Goal: Task Accomplishment & Management: Manage account settings

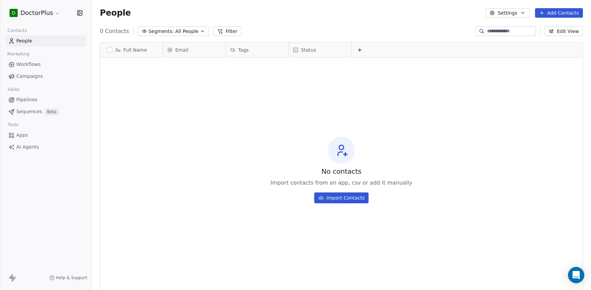
scroll to position [250, 494]
click at [504, 14] on button "Settings" at bounding box center [507, 13] width 44 height 10
click at [573, 274] on html "D DoctorPlus Contacts People Marketing Workflows Campaigns Sales Pipelines Sequ…" at bounding box center [295, 145] width 591 height 290
click at [574, 274] on icon "Open Intercom Messenger" at bounding box center [576, 274] width 8 height 9
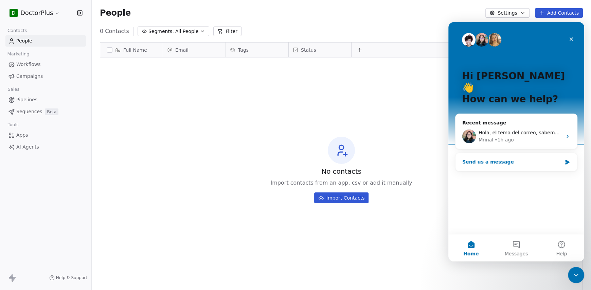
scroll to position [0, 0]
click at [557, 247] on button "Help" at bounding box center [561, 247] width 45 height 27
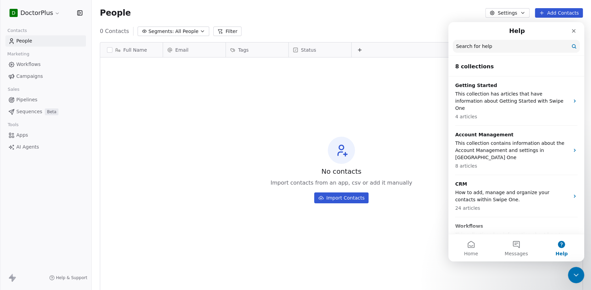
click at [492, 48] on input "Search for help" at bounding box center [515, 46] width 127 height 13
type input "***"
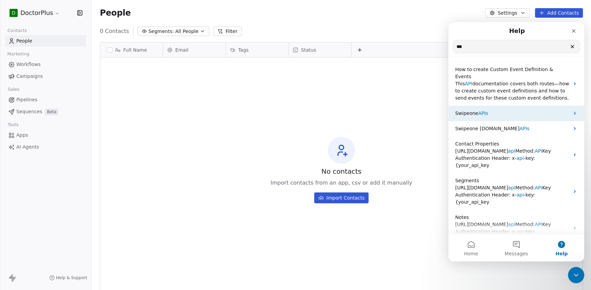
click at [502, 110] on p "Swipeone APIs" at bounding box center [512, 113] width 114 height 7
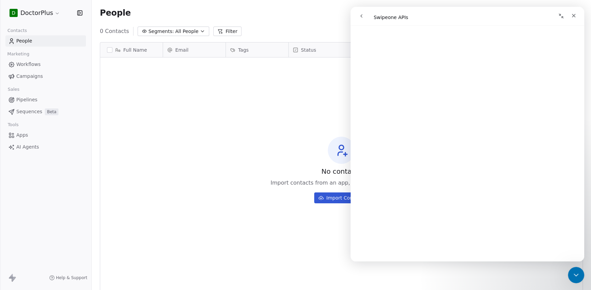
scroll to position [271, 0]
click at [574, 16] on icon "Close" at bounding box center [573, 15] width 5 height 5
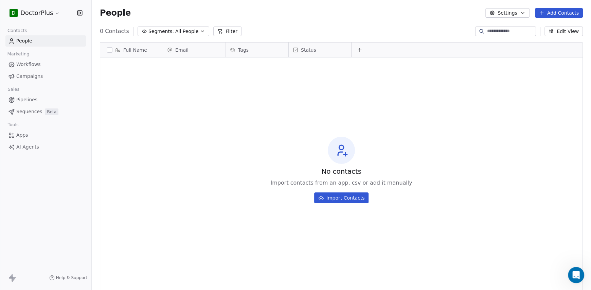
scroll to position [0, 0]
click at [549, 15] on button "Add Contacts" at bounding box center [559, 13] width 48 height 10
click at [494, 82] on html "D DoctorPlus Contacts People Marketing Workflows Campaigns Sales Pipelines Sequ…" at bounding box center [295, 145] width 591 height 290
click at [515, 14] on button "Settings" at bounding box center [507, 13] width 44 height 10
click at [418, 78] on html "D DoctorPlus Contacts People Marketing Workflows Campaigns Sales Pipelines Sequ…" at bounding box center [295, 145] width 591 height 290
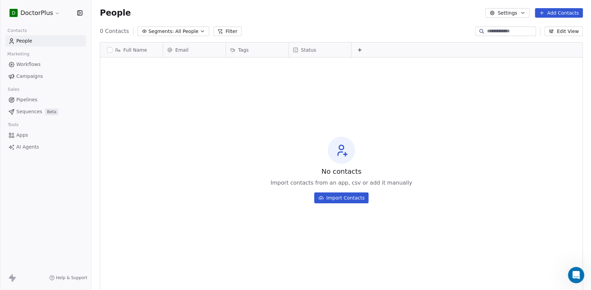
click at [61, 15] on div "D DoctorPlus" at bounding box center [45, 13] width 75 height 10
click at [50, 15] on html "D DoctorPlus Contacts People Marketing Workflows Campaigns Sales Pipelines Sequ…" at bounding box center [295, 145] width 591 height 290
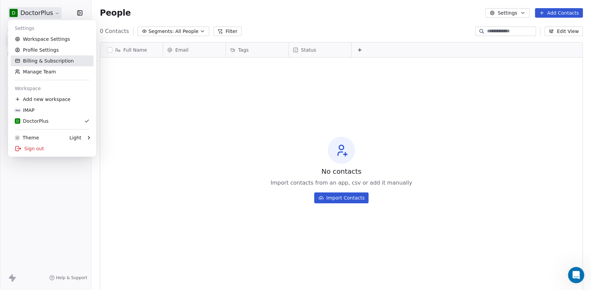
click at [52, 58] on link "Billing & Subscription" at bounding box center [52, 60] width 83 height 11
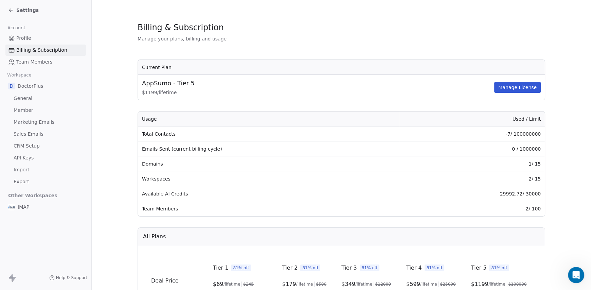
click at [26, 158] on span "API Keys" at bounding box center [24, 157] width 20 height 7
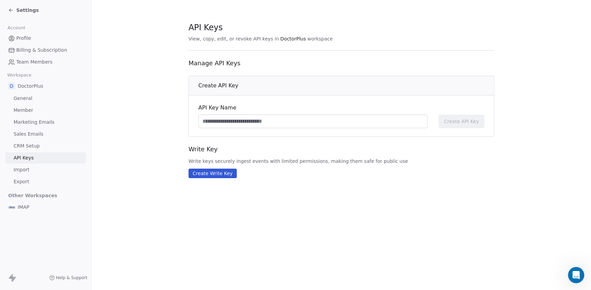
click at [231, 117] on input at bounding box center [313, 121] width 228 height 13
type input "**********"
click at [451, 119] on span "Create API Key" at bounding box center [461, 121] width 35 height 7
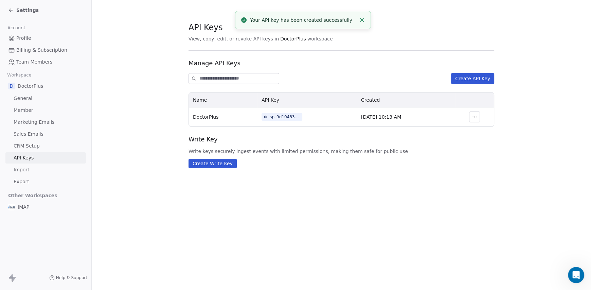
click at [280, 116] on div "sp_9d104338a1d8411b9aa9f0b7809a0a3d" at bounding box center [285, 117] width 31 height 6
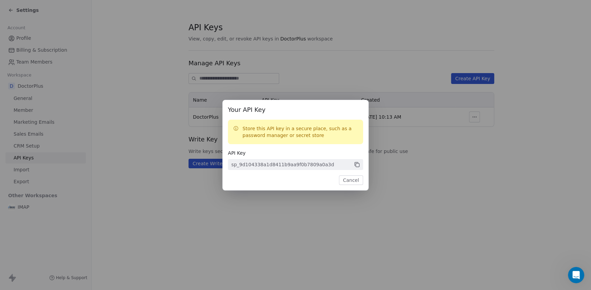
click at [358, 165] on icon at bounding box center [357, 164] width 6 height 6
click at [352, 182] on button "Cancel" at bounding box center [351, 180] width 24 height 10
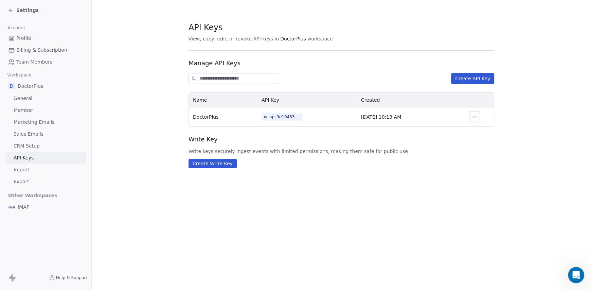
drag, startPoint x: 480, startPoint y: 115, endPoint x: 477, endPoint y: 117, distance: 4.1
click at [480, 115] on button "button" at bounding box center [474, 116] width 11 height 11
click at [476, 117] on icon "button" at bounding box center [476, 116] width 0 height 0
click at [523, 107] on section "API Keys View, copy, edit, or revoke API keys in DoctorPlus workspace Manage AP…" at bounding box center [341, 95] width 499 height 190
click at [24, 145] on span "CRM Setup" at bounding box center [27, 145] width 26 height 7
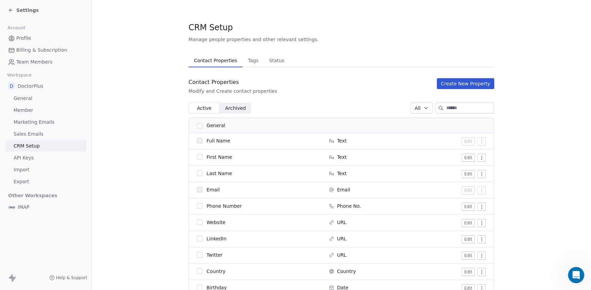
click at [10, 11] on icon at bounding box center [9, 10] width 1 height 1
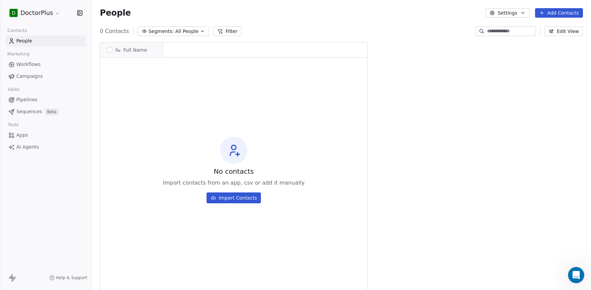
scroll to position [250, 494]
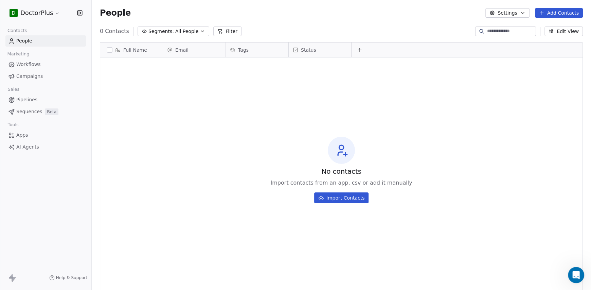
click at [34, 65] on span "Workflows" at bounding box center [28, 64] width 24 height 7
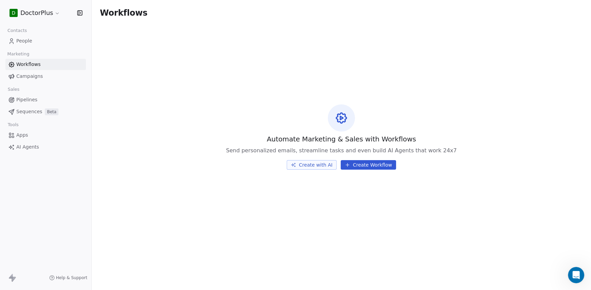
click at [38, 75] on span "Campaigns" at bounding box center [29, 76] width 26 height 7
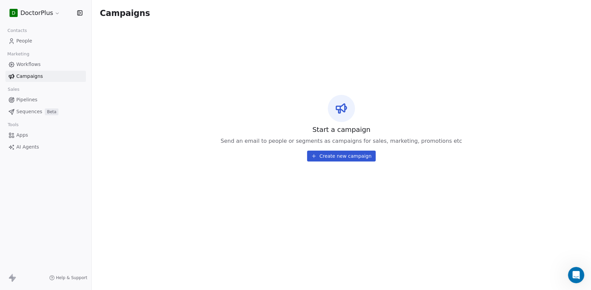
click at [35, 37] on link "People" at bounding box center [45, 40] width 80 height 11
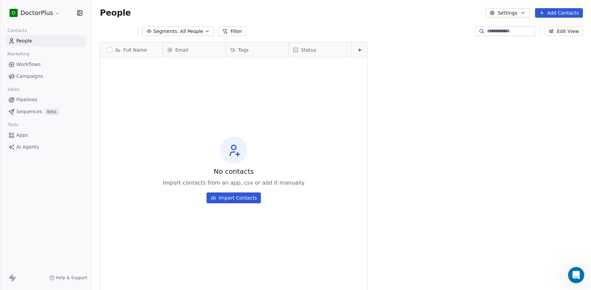
scroll to position [250, 494]
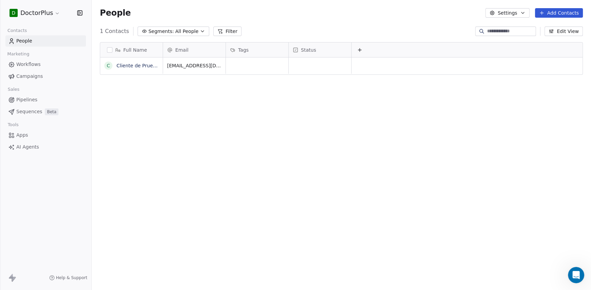
click at [108, 50] on button "button" at bounding box center [109, 49] width 5 height 5
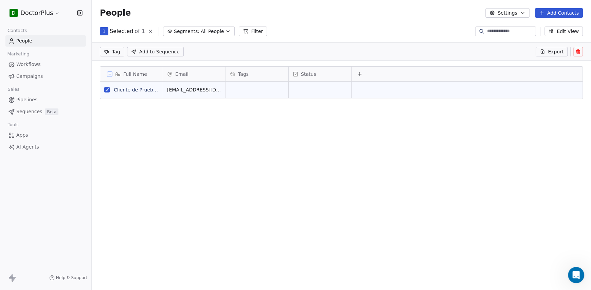
scroll to position [225, 494]
click at [574, 54] on button at bounding box center [578, 52] width 10 height 10
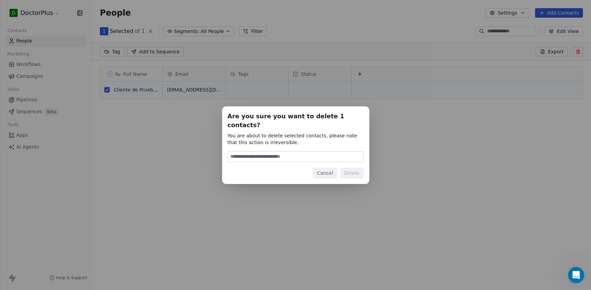
click at [324, 171] on button "Cancel" at bounding box center [325, 172] width 24 height 11
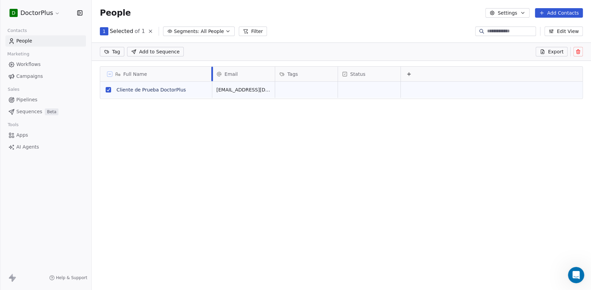
drag, startPoint x: 163, startPoint y: 75, endPoint x: 212, endPoint y: 75, distance: 49.2
click at [212, 75] on div at bounding box center [212, 74] width 2 height 15
drag, startPoint x: 186, startPoint y: 90, endPoint x: 128, endPoint y: 91, distance: 57.4
click at [202, 89] on icon "grid" at bounding box center [203, 89] width 3 height 3
click at [301, 89] on button "grid" at bounding box center [305, 89] width 8 height 8
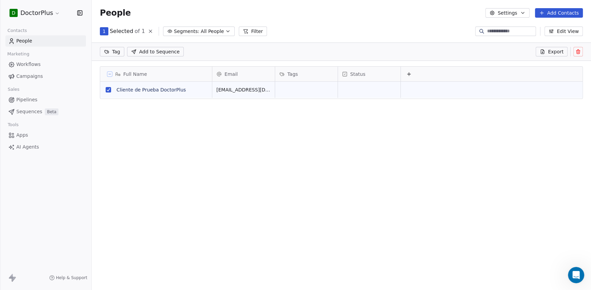
click at [409, 75] on icon at bounding box center [408, 73] width 5 height 5
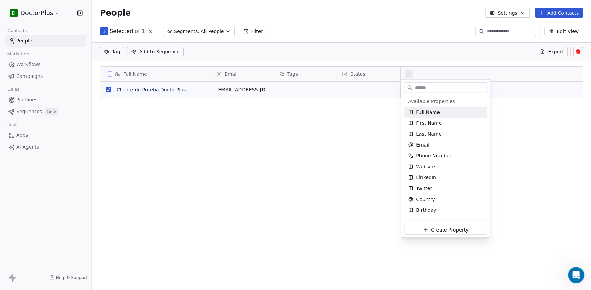
click at [575, 53] on html "D DoctorPlus Contacts People Marketing Workflows Campaigns Sales Pipelines Sequ…" at bounding box center [295, 145] width 591 height 290
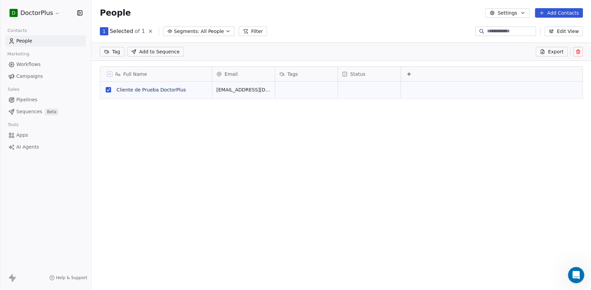
click at [577, 52] on icon at bounding box center [577, 51] width 5 height 5
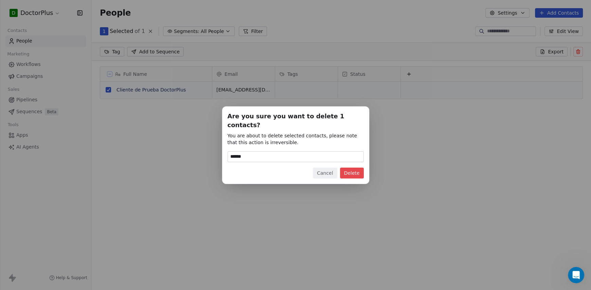
type input "******"
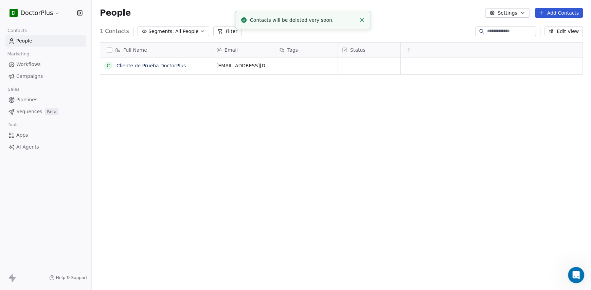
scroll to position [250, 494]
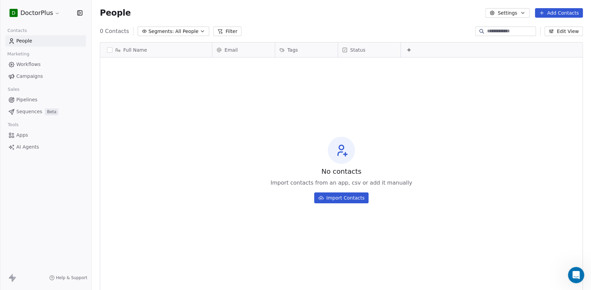
click at [49, 15] on html "D DoctorPlus Contacts People Marketing Workflows Campaigns Sales Pipelines Sequ…" at bounding box center [295, 145] width 591 height 290
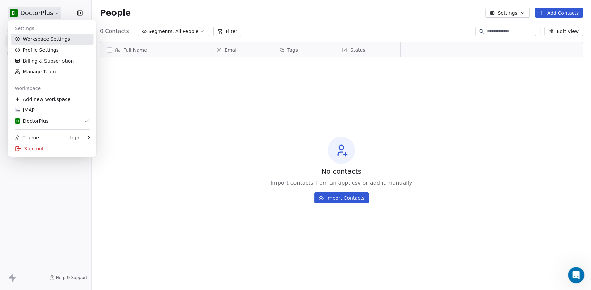
click at [52, 36] on link "Workspace Settings" at bounding box center [52, 39] width 83 height 11
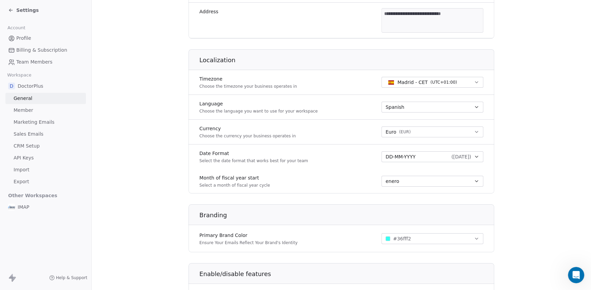
scroll to position [345, 0]
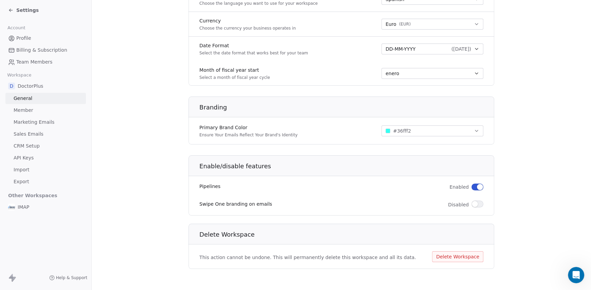
click at [27, 146] on span "CRM Setup" at bounding box center [27, 145] width 26 height 7
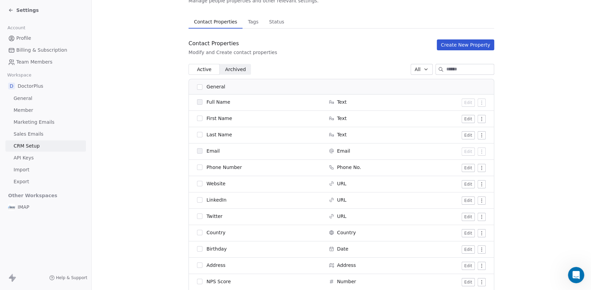
scroll to position [5, 0]
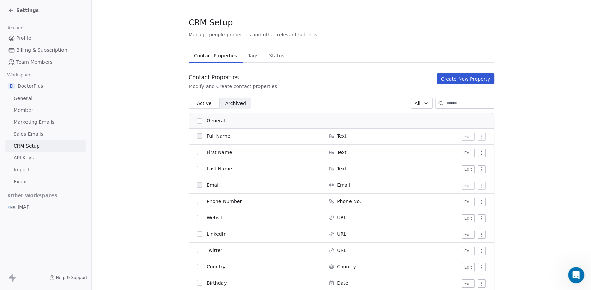
click at [246, 59] on span "Tags" at bounding box center [253, 56] width 16 height 10
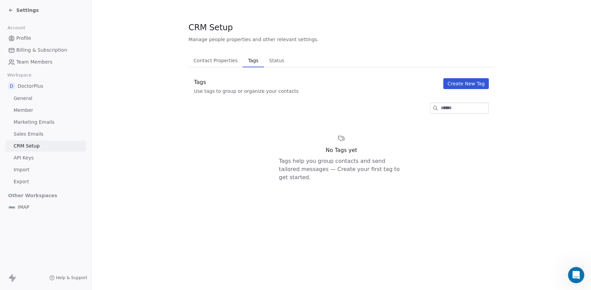
click at [270, 59] on span "Status" at bounding box center [276, 61] width 21 height 10
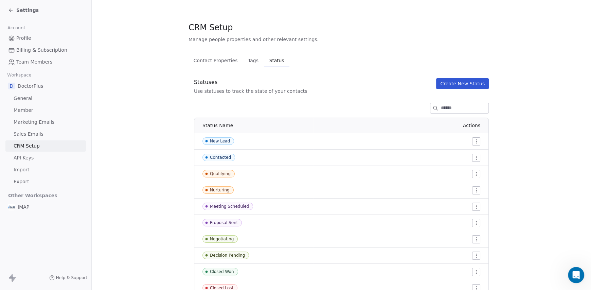
click at [251, 63] on span "Tags" at bounding box center [253, 61] width 16 height 10
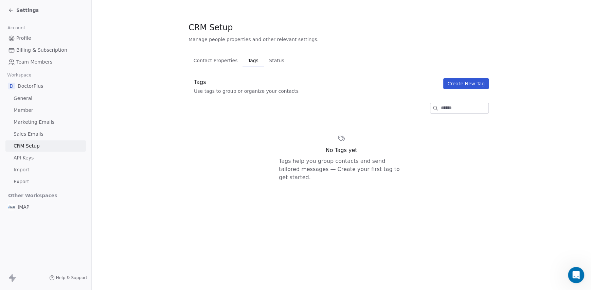
click at [219, 63] on span "Contact Properties" at bounding box center [216, 61] width 50 height 10
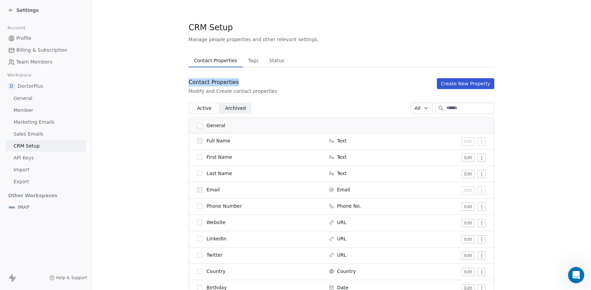
drag, startPoint x: 181, startPoint y: 60, endPoint x: 269, endPoint y: 82, distance: 90.7
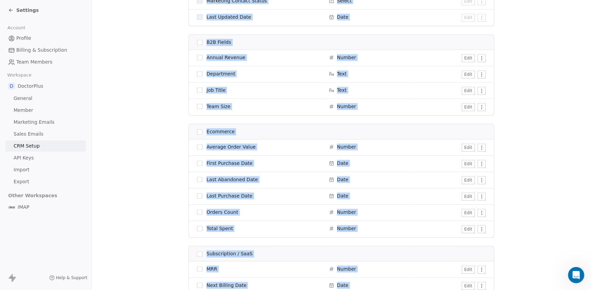
scroll to position [752, 0]
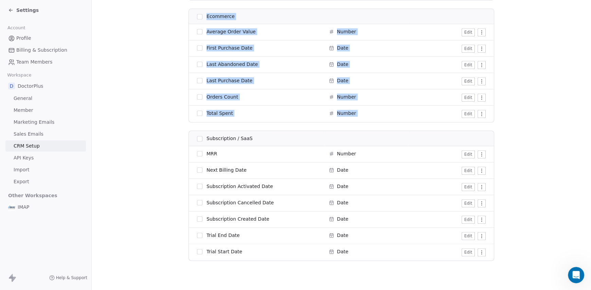
drag, startPoint x: 186, startPoint y: 25, endPoint x: 451, endPoint y: 255, distance: 351.8
copy div "CRM Setup Manage people properties and other relevant settings. Contact Propert…"
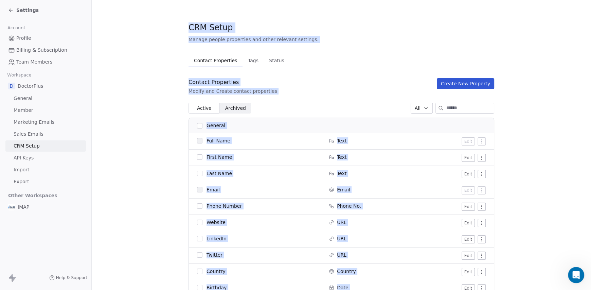
scroll to position [0, 0]
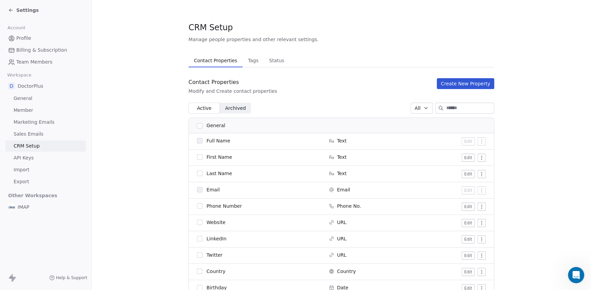
click at [456, 85] on button "Create New Property" at bounding box center [465, 83] width 57 height 11
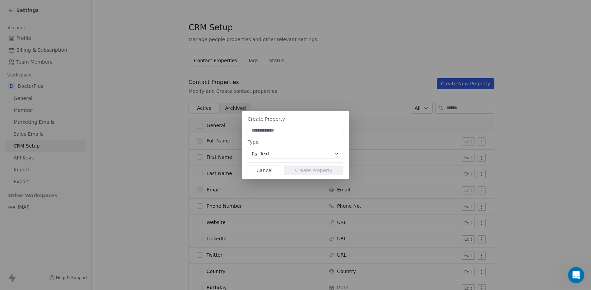
click at [292, 153] on button "Text" at bounding box center [295, 154] width 96 height 10
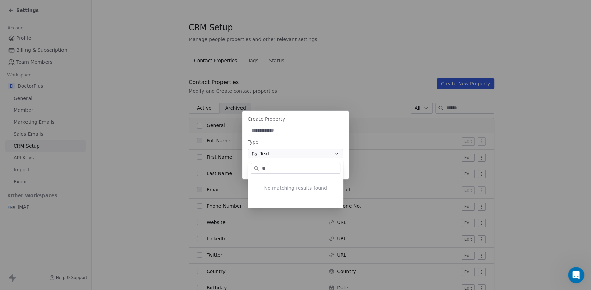
type input "*"
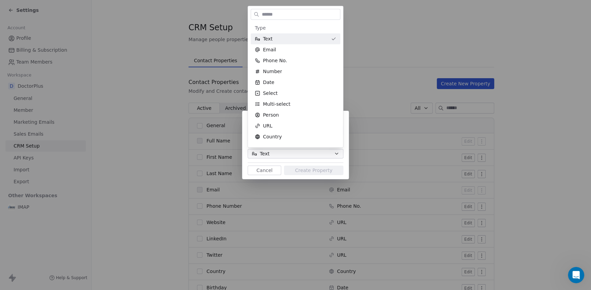
click at [315, 156] on div "Create Property Type Text Cancel Create Property" at bounding box center [295, 145] width 591 height 68
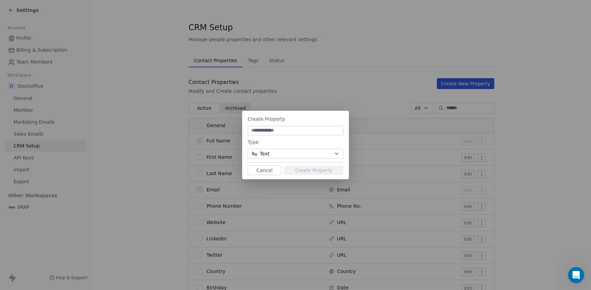
click at [291, 130] on input at bounding box center [295, 130] width 93 height 7
paste input "*******"
drag, startPoint x: 282, startPoint y: 130, endPoint x: 250, endPoint y: 131, distance: 32.9
click at [250, 131] on input "*******" at bounding box center [295, 130] width 93 height 7
type input "*"
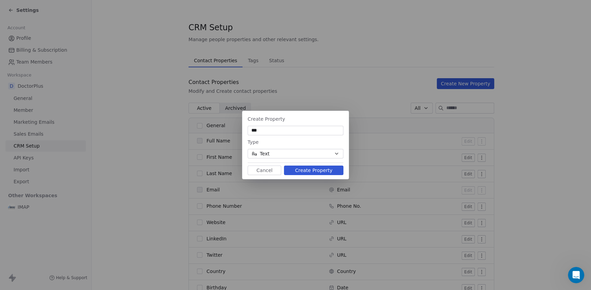
type input "***"
click at [322, 170] on button "Create Property" at bounding box center [313, 170] width 59 height 10
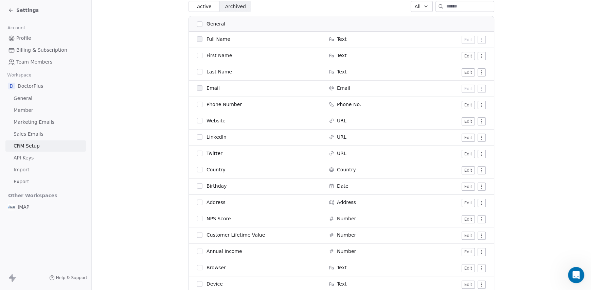
scroll to position [549, 0]
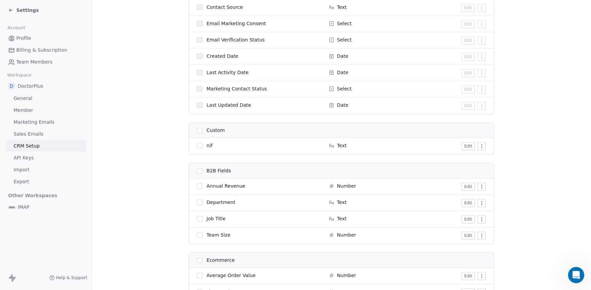
click at [199, 144] on button "button" at bounding box center [199, 145] width 5 height 5
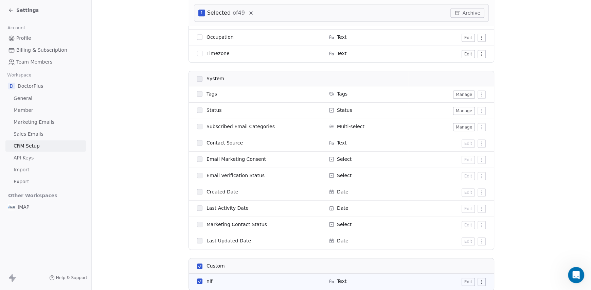
scroll to position [506, 0]
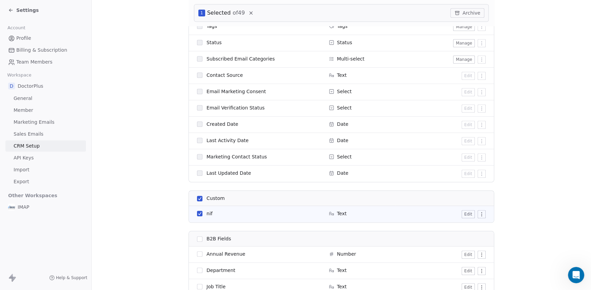
click at [475, 214] on html "Settings Account Profile Billing & Subscription Team Members Workspace D Doctor…" at bounding box center [295, 145] width 591 height 290
click at [476, 214] on html "Settings Account Profile Billing & Subscription Team Members Workspace D Doctor…" at bounding box center [295, 145] width 591 height 290
click at [525, 205] on section "CRM Setup Manage people properties and other relevant settings. Contact Propert…" at bounding box center [341, 48] width 499 height 1108
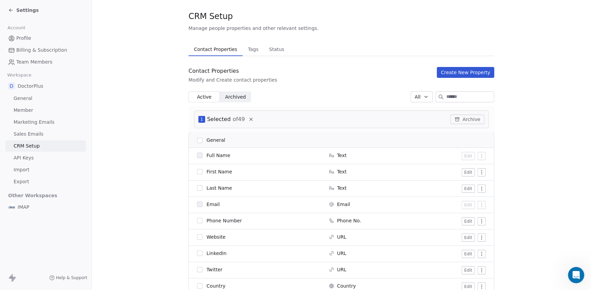
scroll to position [0, 0]
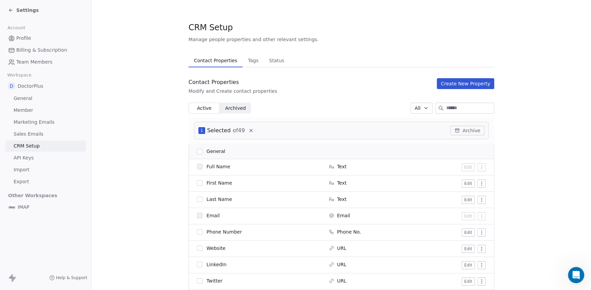
click at [466, 91] on div "Contact Properties Modify and Create contact properties Create New Property" at bounding box center [341, 86] width 306 height 16
click at [466, 83] on button "Create New Property" at bounding box center [465, 83] width 57 height 11
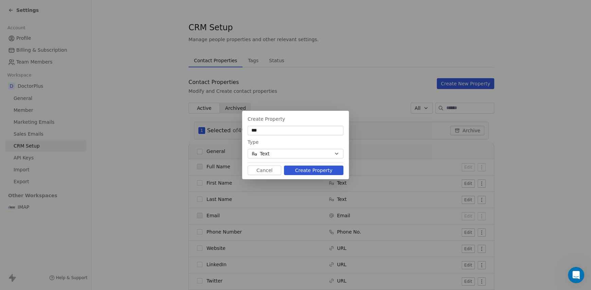
click at [267, 130] on input "***" at bounding box center [295, 130] width 93 height 7
paste input "**********"
type input "**********"
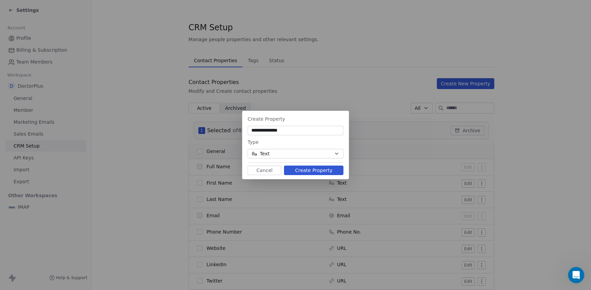
click at [296, 169] on button "Create Property" at bounding box center [313, 170] width 59 height 10
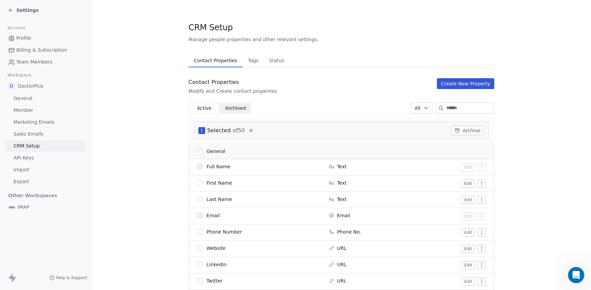
click at [33, 97] on link "General" at bounding box center [45, 98] width 80 height 11
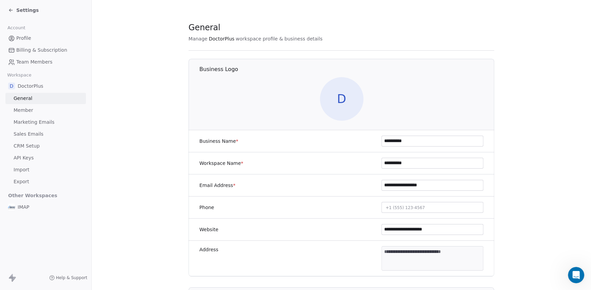
click at [31, 87] on span "DoctorPlus" at bounding box center [30, 85] width 25 height 7
click at [33, 87] on span "DoctorPlus" at bounding box center [30, 85] width 25 height 7
click at [11, 11] on icon at bounding box center [10, 9] width 5 height 5
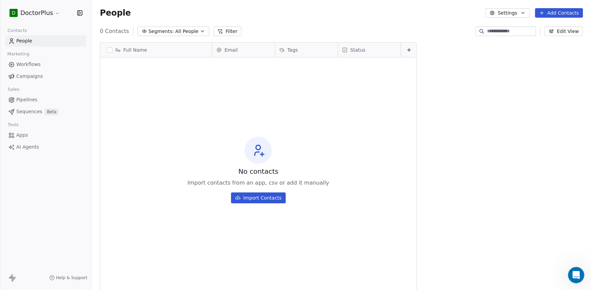
scroll to position [250, 494]
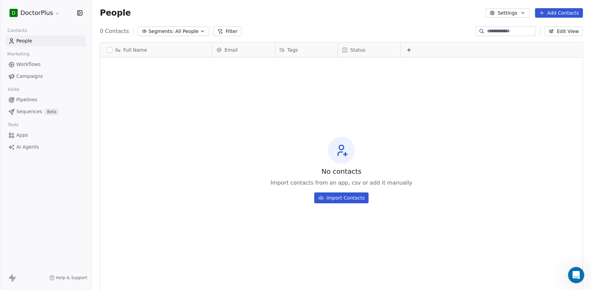
click at [409, 51] on icon at bounding box center [408, 49] width 5 height 5
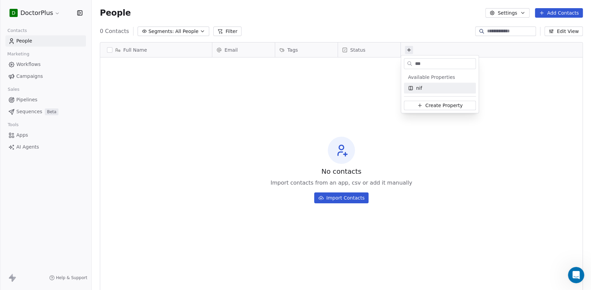
type input "***"
click at [423, 87] on div "nif" at bounding box center [440, 88] width 64 height 7
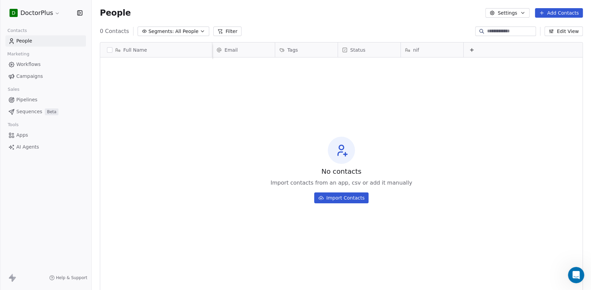
scroll to position [0, 6]
click at [468, 49] on icon at bounding box center [470, 49] width 5 height 5
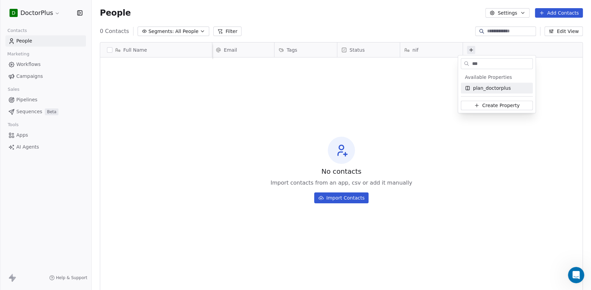
type input "***"
click at [477, 89] on span "plan_doctorplus" at bounding box center [492, 88] width 38 height 7
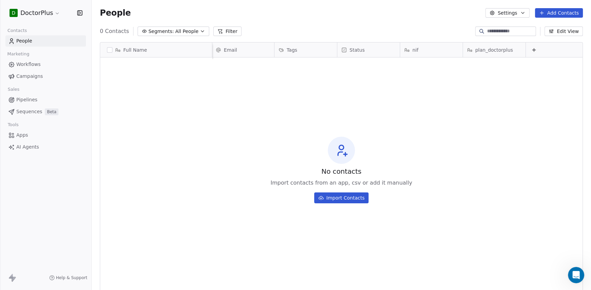
click at [372, 51] on div "Status" at bounding box center [367, 50] width 53 height 7
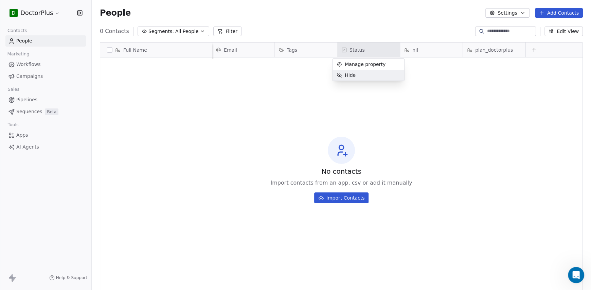
click at [371, 71] on div "Hide" at bounding box center [368, 75] width 72 height 11
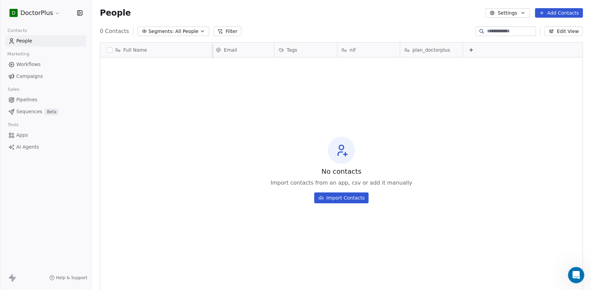
click at [314, 49] on div "Tags" at bounding box center [304, 50] width 53 height 7
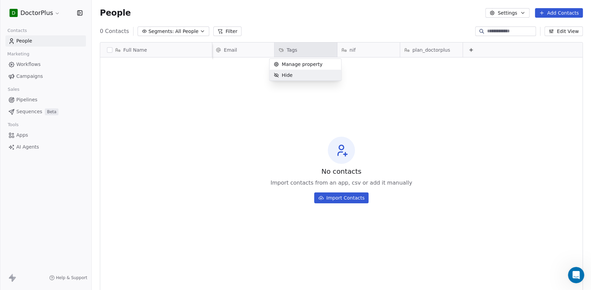
click at [312, 74] on div "Hide" at bounding box center [305, 75] width 72 height 11
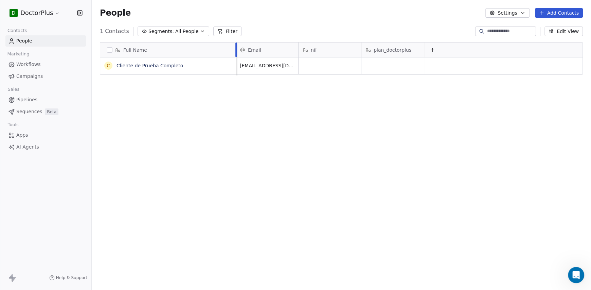
drag, startPoint x: 212, startPoint y: 47, endPoint x: 236, endPoint y: 46, distance: 24.1
click at [236, 46] on div at bounding box center [236, 49] width 2 height 15
drag, startPoint x: 293, startPoint y: 49, endPoint x: 301, endPoint y: 50, distance: 8.2
click at [301, 50] on div "Full Name C Cliente de Prueba Completo Email nif plan_doctorplus [EMAIL_ADDRESS…" at bounding box center [341, 58] width 482 height 33
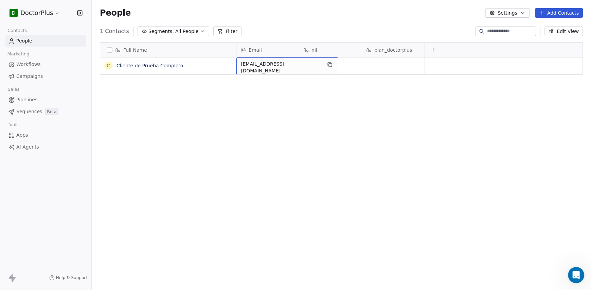
click at [216, 85] on div "Full Name C Cliente de Prueba Completo Email nif plan_doctorplus [EMAIL_ADDRESS…" at bounding box center [341, 164] width 499 height 255
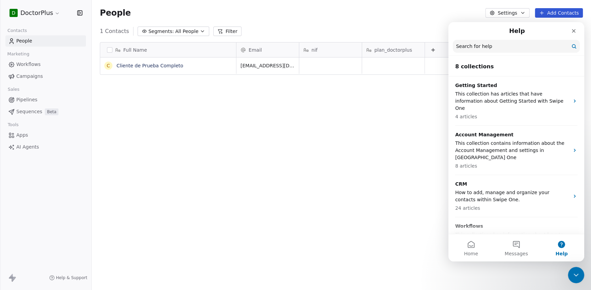
scroll to position [250, 494]
click at [397, 119] on div "Full Name C Cliente de Prueba Completo Email nif plan_doctorplus marketing@imap…" at bounding box center [341, 164] width 499 height 255
click at [575, 31] on icon "Close" at bounding box center [573, 30] width 5 height 5
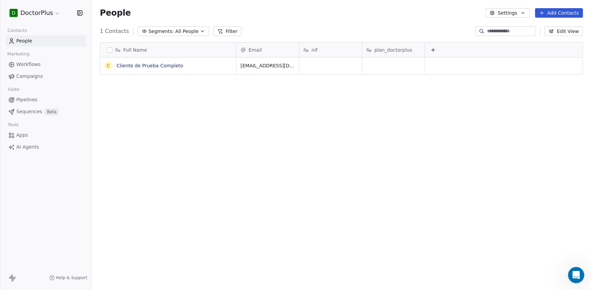
scroll to position [0, 0]
